Goal: Book appointment/travel/reservation

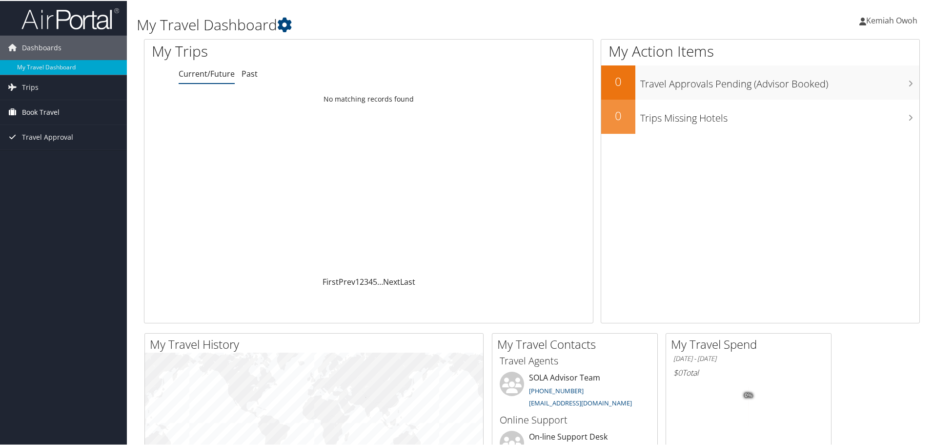
click at [73, 111] on link "Book Travel" at bounding box center [63, 111] width 127 height 24
click at [61, 143] on link "Book/Manage Online Trips" at bounding box center [63, 145] width 127 height 15
